Goal: Find contact information: Find contact information

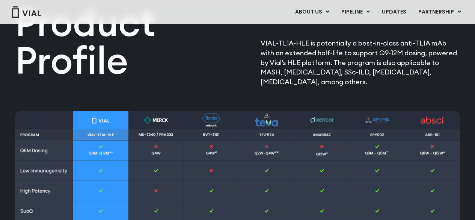
scroll to position [755, 0]
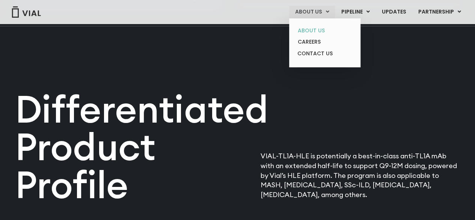
click at [319, 26] on link "ABOUT US" at bounding box center [325, 31] width 66 height 12
click at [316, 55] on link "CONTACT US" at bounding box center [325, 54] width 66 height 12
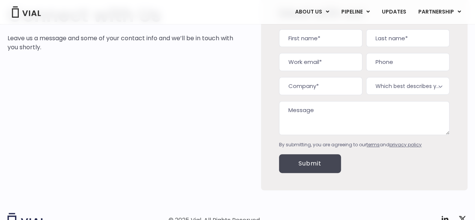
scroll to position [122, 0]
